Goal: Information Seeking & Learning: Check status

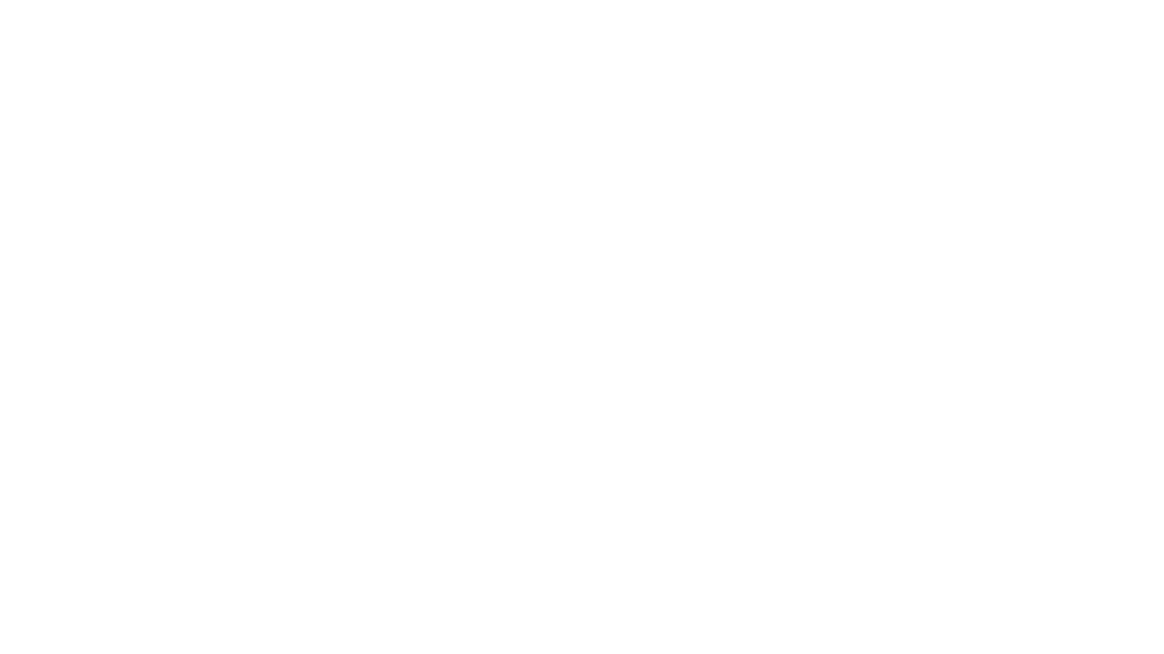
select select
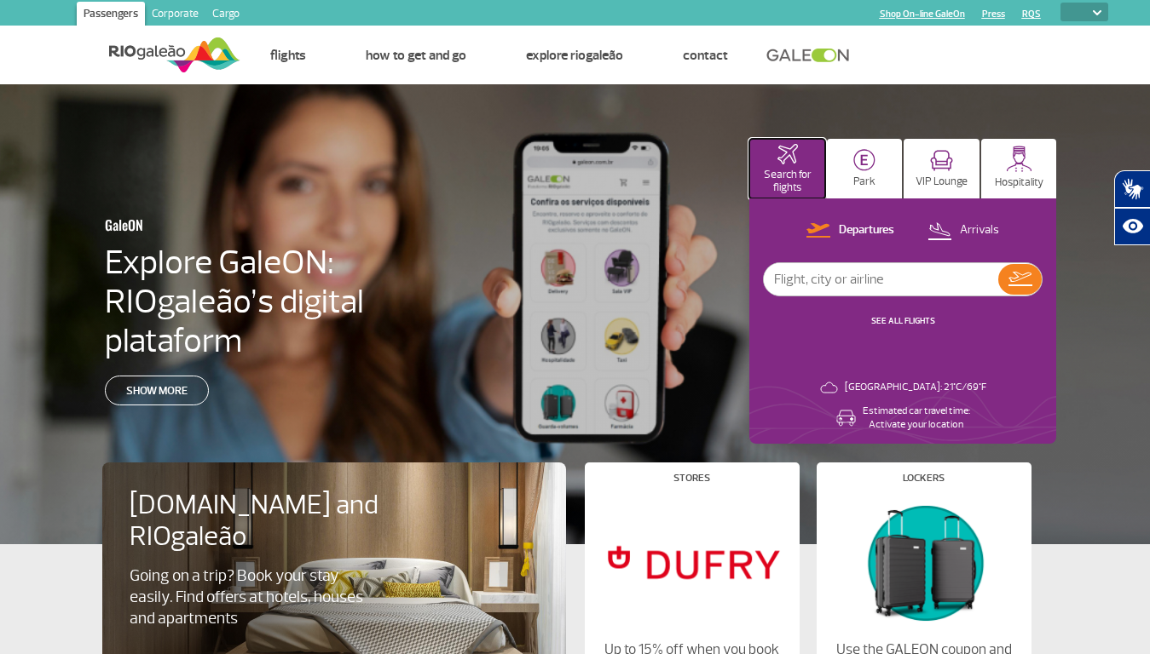
click at [787, 169] on p "Search for flights" at bounding box center [787, 182] width 59 height 26
click at [864, 169] on img at bounding box center [864, 160] width 22 height 22
click at [941, 169] on img at bounding box center [941, 160] width 23 height 21
click at [1018, 169] on img at bounding box center [1019, 159] width 26 height 26
click at [850, 231] on p "Departures" at bounding box center [866, 230] width 55 height 16
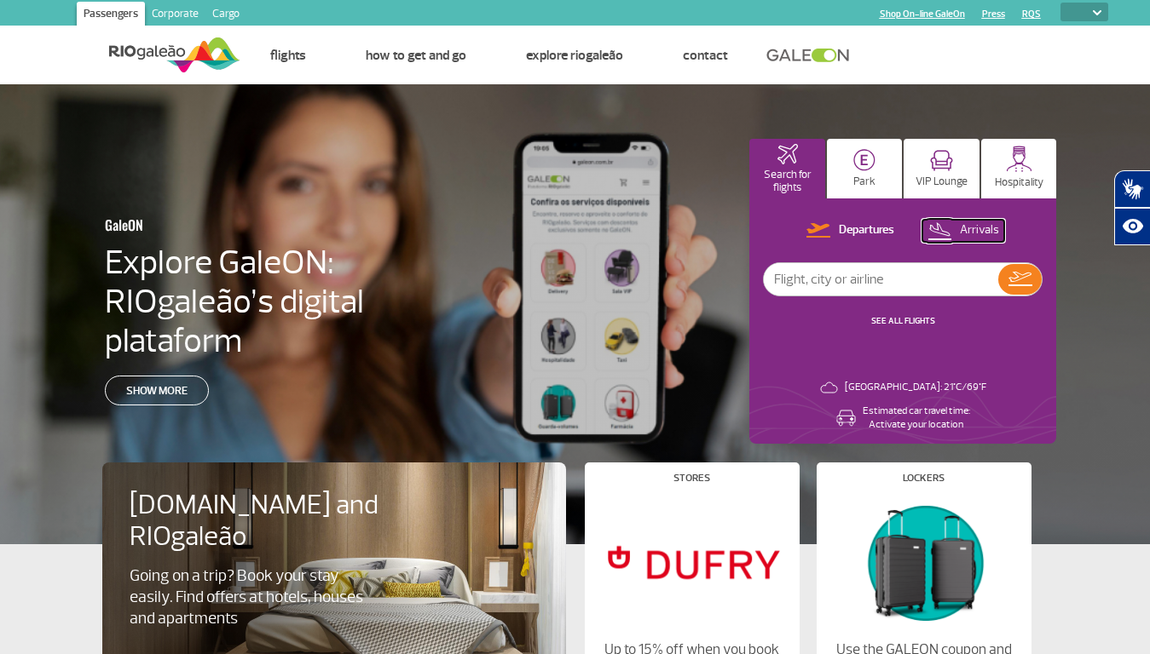
click at [964, 231] on p "Arrivals" at bounding box center [979, 230] width 39 height 16
click at [1019, 280] on img at bounding box center [1020, 279] width 24 height 14
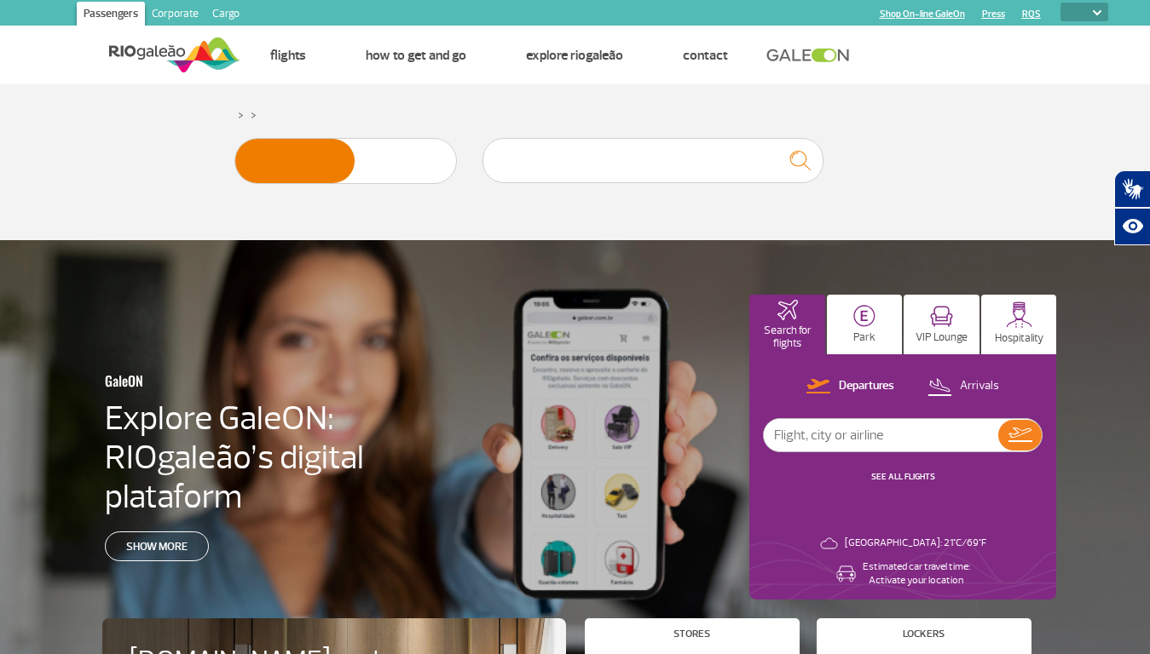
click at [1132, 189] on icon "Abrir tradutor de língua de sinais." at bounding box center [1132, 189] width 27 height 27
